Goal: Information Seeking & Learning: Learn about a topic

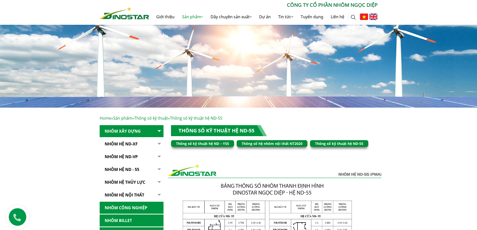
scroll to position [50, 0]
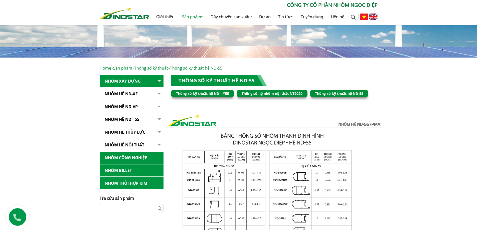
drag, startPoint x: 128, startPoint y: 118, endPoint x: 119, endPoint y: 119, distance: 9.1
click at [128, 119] on link "NHÔM HỆ ND - 55" at bounding box center [132, 119] width 64 height 12
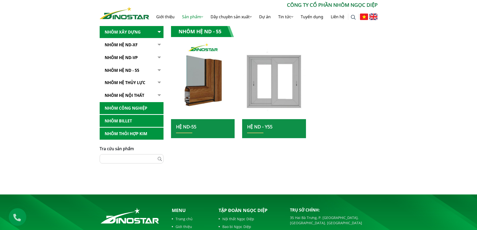
click at [192, 132] on h2 "Hệ ND-55" at bounding box center [203, 128] width 54 height 9
drag, startPoint x: 191, startPoint y: 127, endPoint x: 176, endPoint y: 127, distance: 14.8
click at [190, 127] on link "Hệ ND-55" at bounding box center [186, 127] width 20 height 6
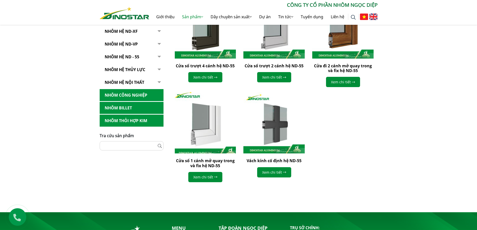
scroll to position [150, 0]
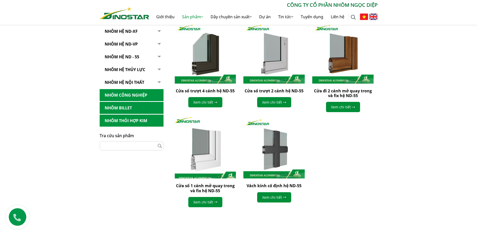
click at [206, 155] on img at bounding box center [204, 147] width 67 height 67
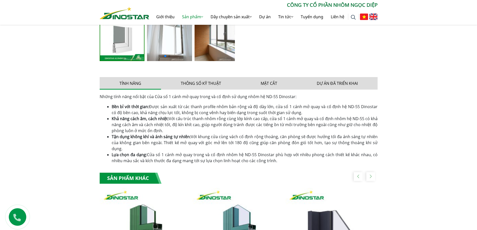
scroll to position [350, 0]
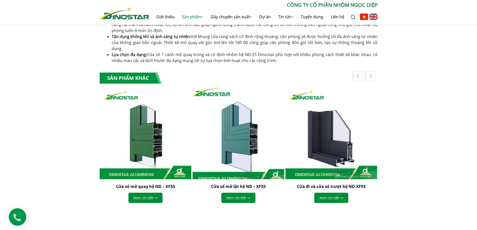
click at [253, 154] on img "2 / 5" at bounding box center [238, 133] width 101 height 101
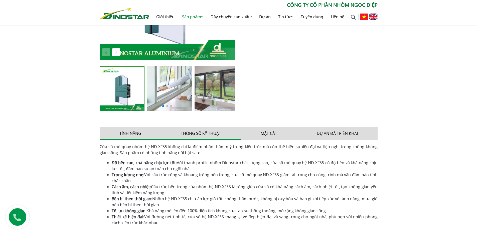
click at [208, 135] on button "Thông số kỹ thuật" at bounding box center [201, 133] width 80 height 13
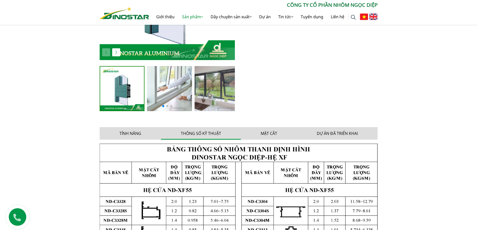
scroll to position [75, 0]
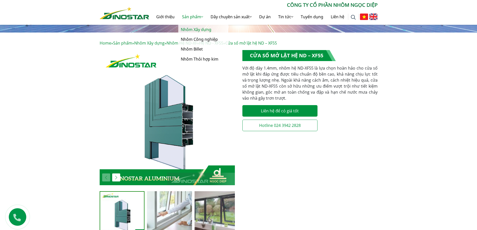
click at [190, 29] on link "Nhôm Xây dựng" at bounding box center [203, 30] width 50 height 10
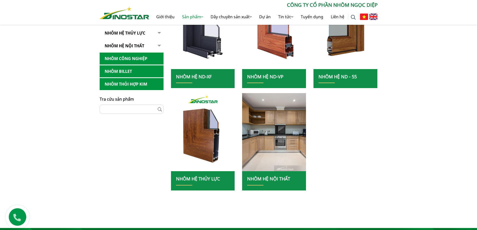
scroll to position [100, 0]
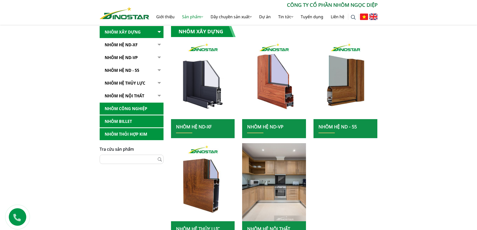
click at [190, 126] on link "Nhôm Hệ ND-XF" at bounding box center [194, 127] width 36 height 6
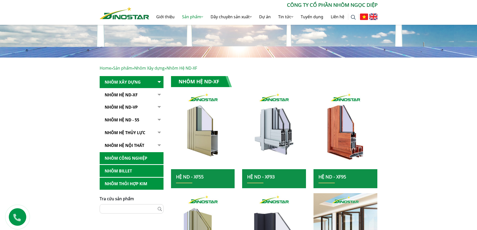
scroll to position [100, 0]
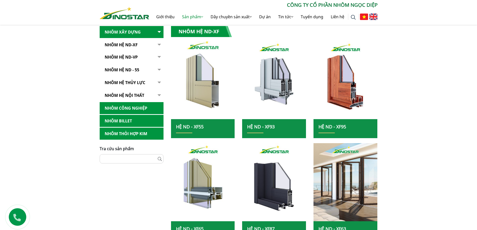
click at [205, 83] on img at bounding box center [203, 80] width 68 height 84
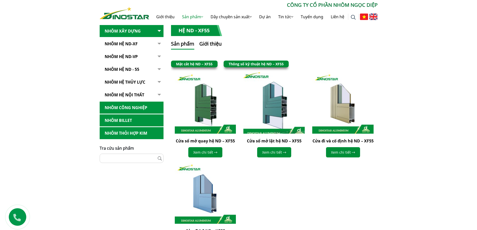
click at [277, 105] on img at bounding box center [273, 102] width 67 height 67
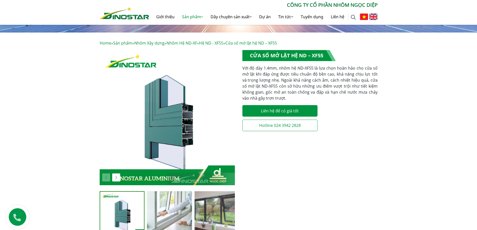
scroll to position [200, 0]
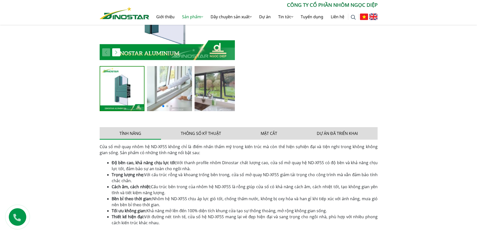
drag, startPoint x: 204, startPoint y: 132, endPoint x: 70, endPoint y: 111, distance: 135.2
click at [203, 132] on button "Thông số kỹ thuật" at bounding box center [201, 133] width 80 height 13
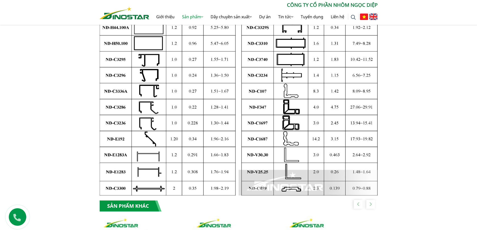
scroll to position [425, 0]
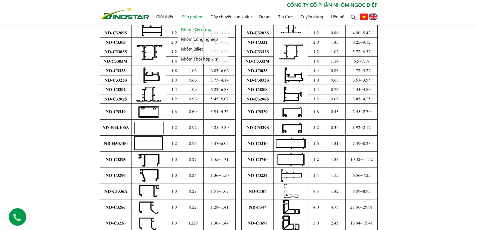
click at [195, 30] on link "Nhôm Xây dựng" at bounding box center [203, 30] width 50 height 10
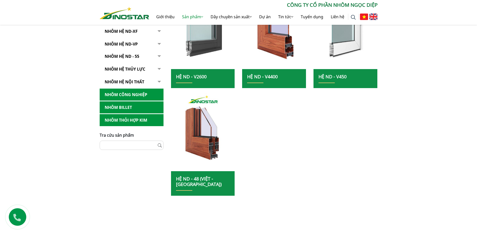
scroll to position [125, 0]
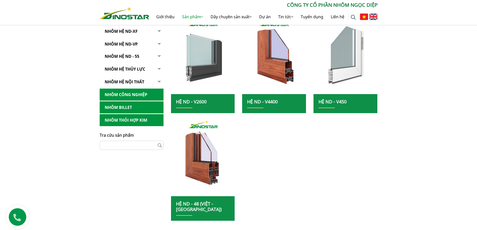
click at [349, 62] on img at bounding box center [345, 55] width 68 height 84
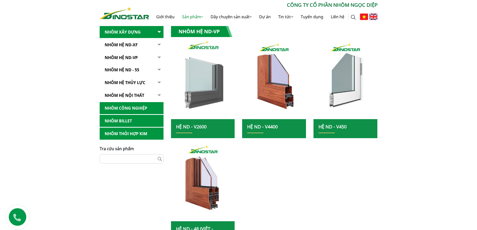
click at [194, 88] on img at bounding box center [203, 80] width 68 height 84
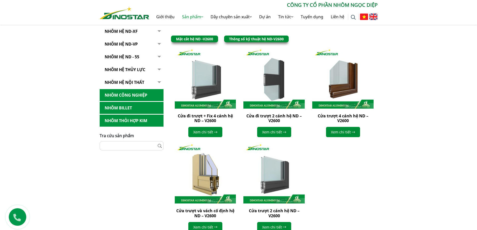
scroll to position [175, 0]
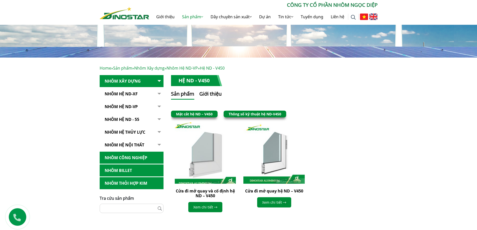
click at [209, 153] on img at bounding box center [204, 152] width 67 height 67
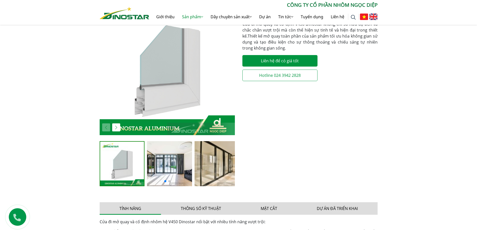
scroll to position [225, 0]
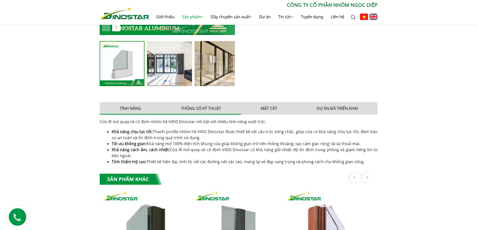
click at [201, 108] on button "Thông số kỹ thuật" at bounding box center [201, 108] width 80 height 13
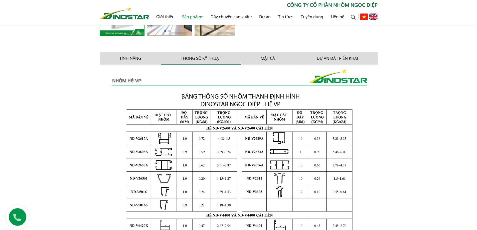
scroll to position [200, 0]
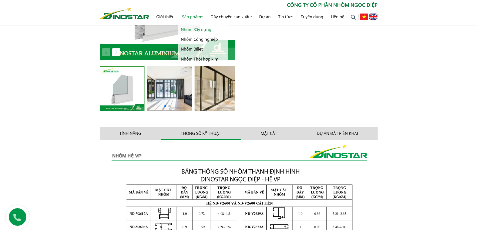
click at [193, 29] on link "Nhôm Xây dựng" at bounding box center [203, 30] width 50 height 10
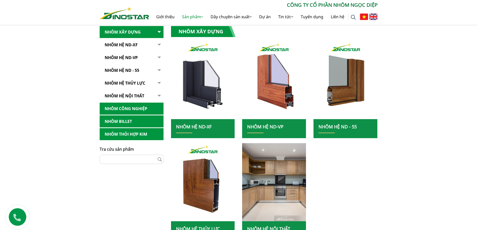
scroll to position [75, 0]
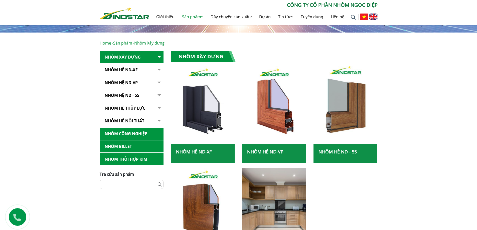
click at [350, 115] on img at bounding box center [345, 105] width 68 height 84
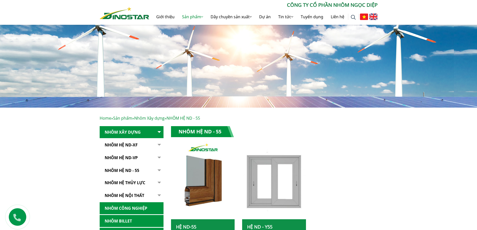
scroll to position [50, 0]
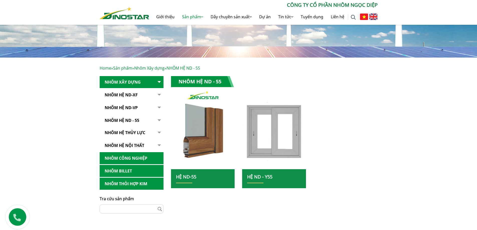
click at [204, 131] on img at bounding box center [203, 130] width 68 height 84
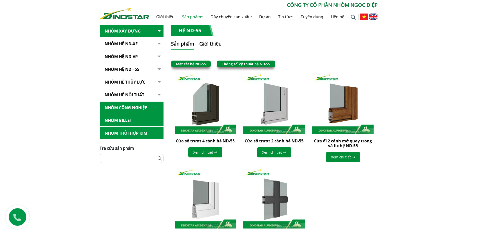
scroll to position [150, 0]
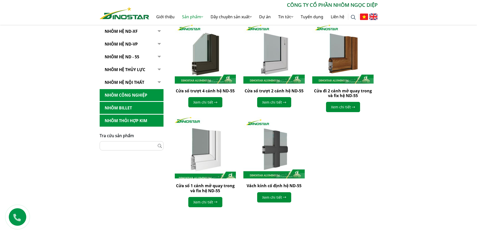
click at [202, 152] on img at bounding box center [204, 147] width 67 height 67
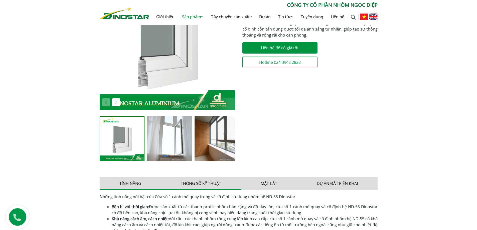
click at [198, 184] on button "Thông số kỹ thuật" at bounding box center [201, 183] width 80 height 13
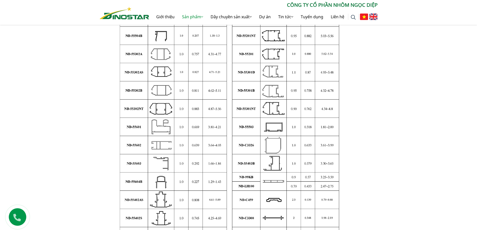
scroll to position [300, 0]
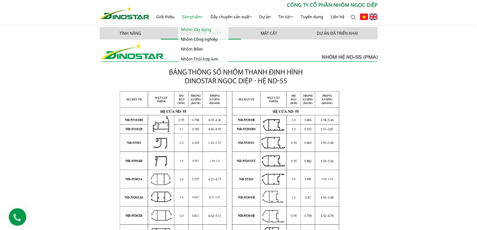
click at [188, 28] on link "Nhôm Xây dựng" at bounding box center [203, 30] width 50 height 10
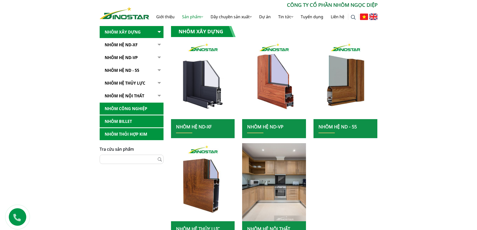
click at [128, 69] on link "NHÔM HỆ ND - 55" at bounding box center [132, 70] width 64 height 12
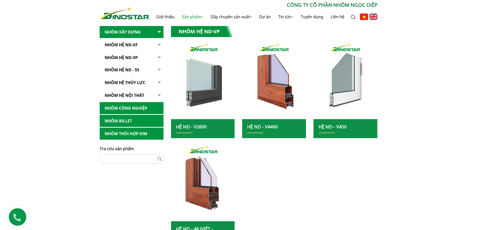
scroll to position [175, 0]
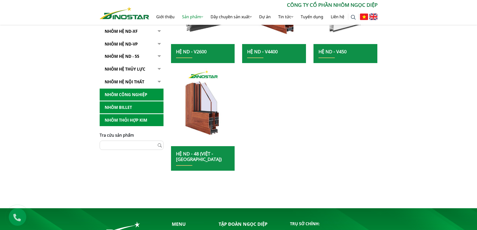
click at [268, 50] on link "Hệ ND - V4400" at bounding box center [262, 52] width 31 height 6
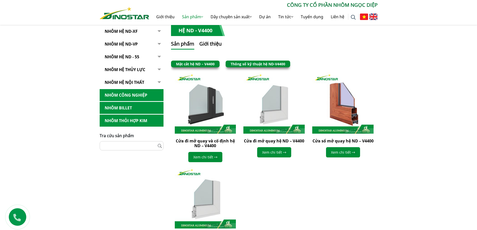
scroll to position [150, 0]
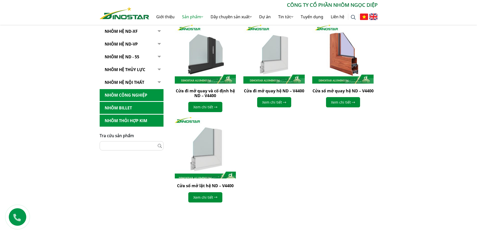
click at [208, 151] on img at bounding box center [204, 147] width 67 height 67
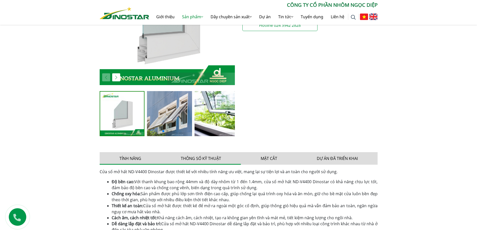
click at [207, 159] on button "Thông số kỹ thuật" at bounding box center [201, 158] width 80 height 13
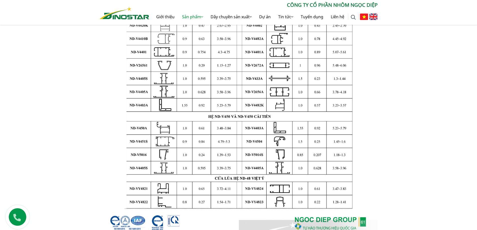
scroll to position [350, 0]
